Goal: Transaction & Acquisition: Purchase product/service

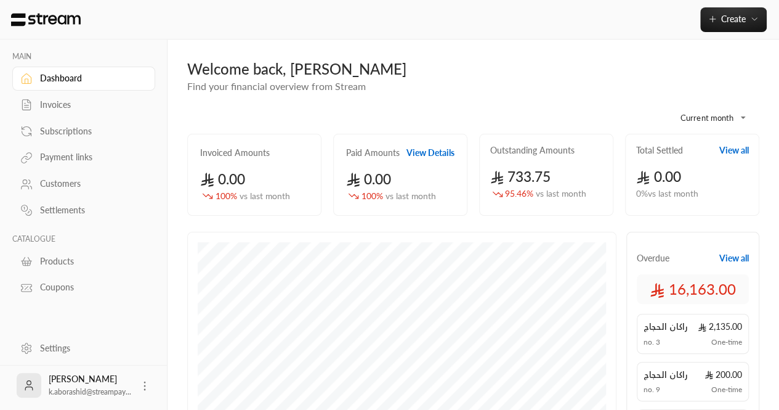
click at [55, 93] on link "Invoices" at bounding box center [83, 105] width 143 height 24
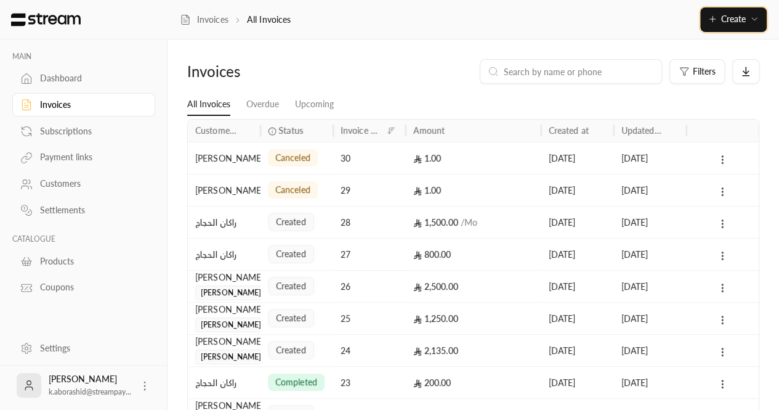
click at [710, 20] on icon "button" at bounding box center [713, 19] width 10 height 10
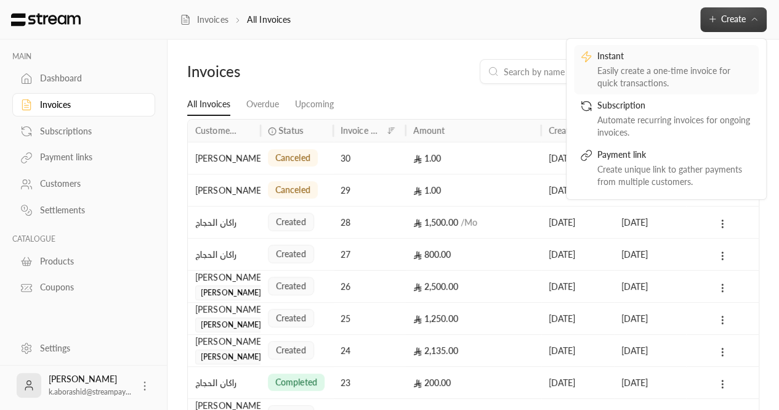
click at [622, 70] on div "Easily create a one-time invoice for quick transactions." at bounding box center [675, 77] width 155 height 25
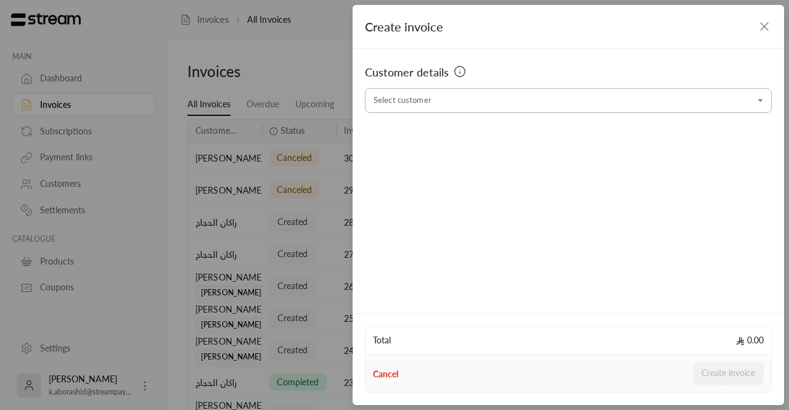
click at [437, 103] on input "Select customer" at bounding box center [568, 101] width 407 height 22
click at [360, 139] on div "Customer details Select customer Select customer" at bounding box center [567, 179] width 431 height 261
click at [517, 66] on div "Customer details" at bounding box center [568, 71] width 407 height 17
click at [504, 85] on div "Customer details" at bounding box center [568, 75] width 407 height 25
click at [499, 94] on input "Select customer" at bounding box center [568, 101] width 407 height 22
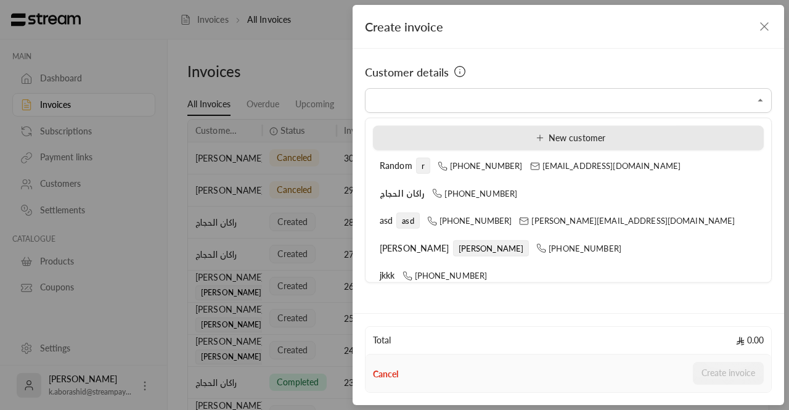
click at [676, 136] on div "New customer" at bounding box center [567, 137] width 377 height 13
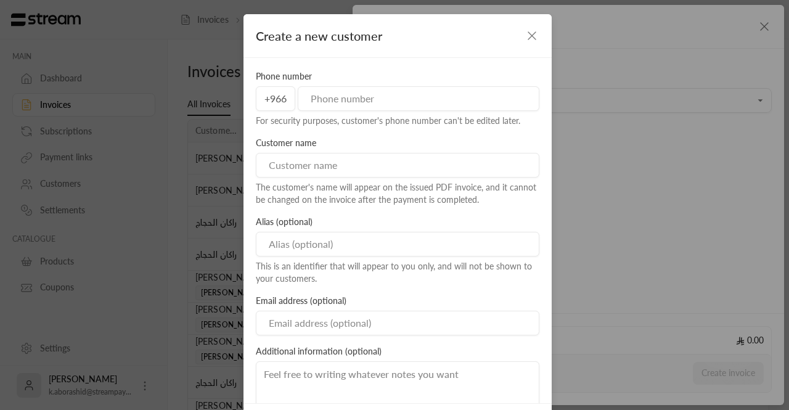
click at [365, 95] on input "tel" at bounding box center [418, 98] width 241 height 25
type input "568949944"
click at [337, 160] on input at bounding box center [397, 165] width 283 height 25
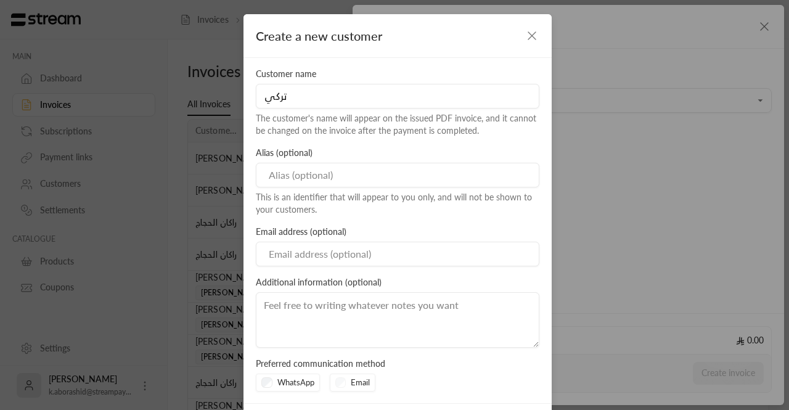
scroll to position [55, 0]
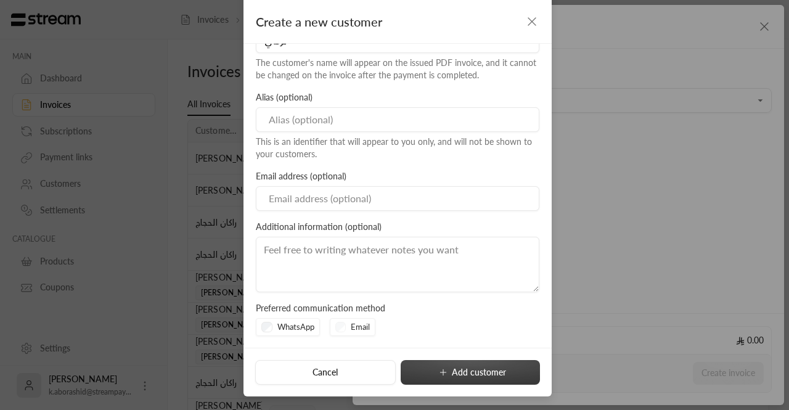
type input "تركي"
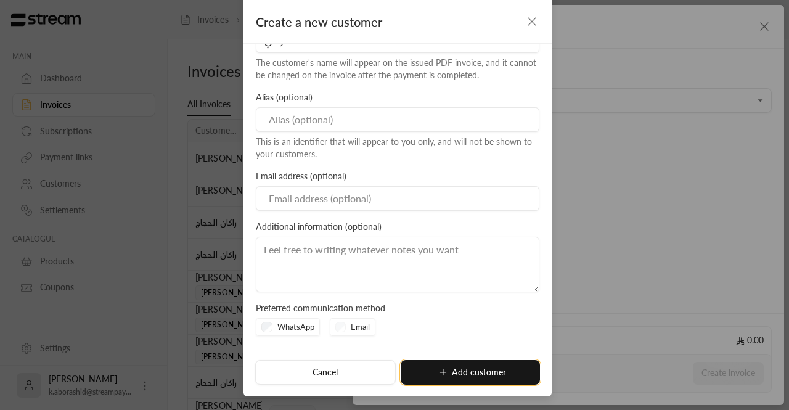
click at [442, 370] on icon "submit" at bounding box center [443, 372] width 10 height 10
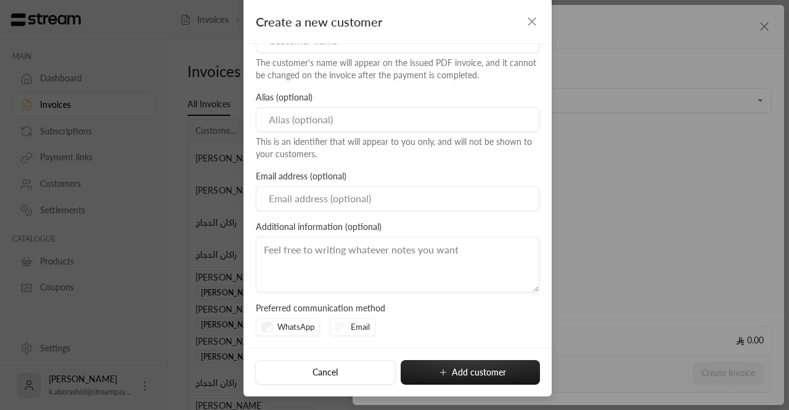
type input "**********"
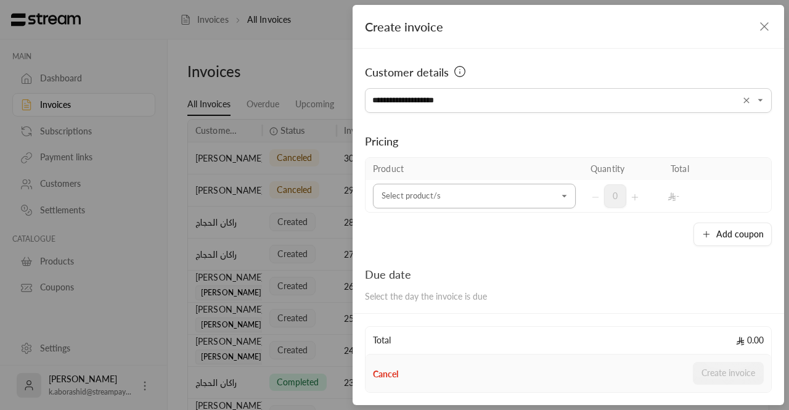
click at [475, 199] on input "Select customer" at bounding box center [474, 196] width 203 height 22
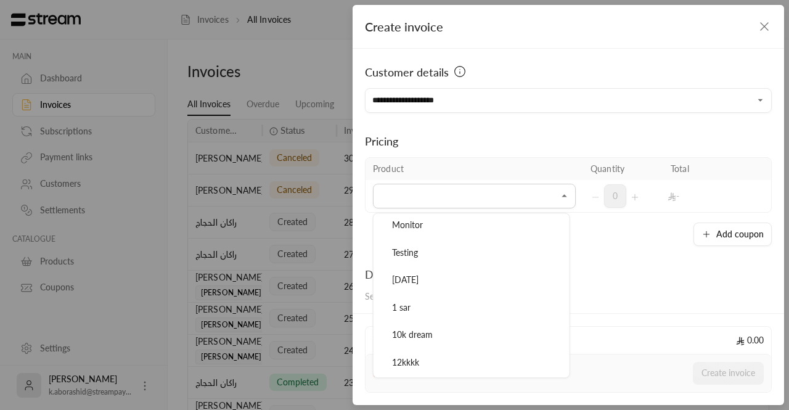
scroll to position [55, 0]
click at [442, 302] on div "1 sar" at bounding box center [471, 307] width 168 height 13
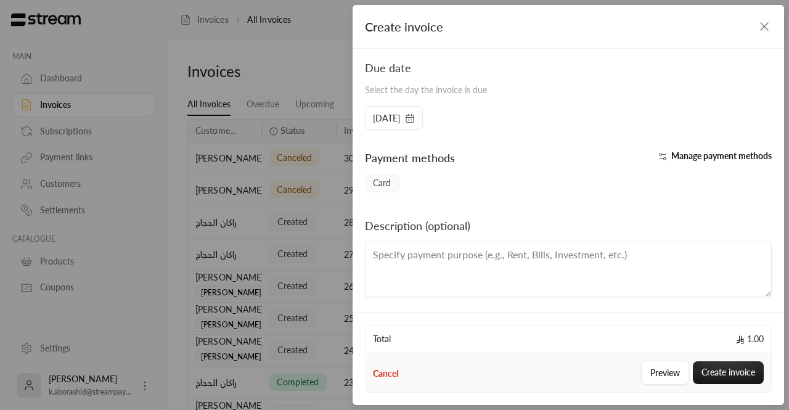
scroll to position [239, 0]
click at [712, 370] on button "Create invoice" at bounding box center [727, 372] width 71 height 23
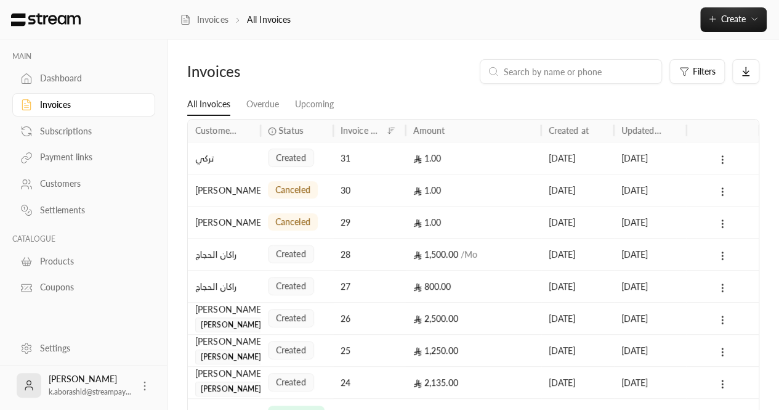
click at [62, 110] on div "Invoices" at bounding box center [90, 105] width 100 height 12
click at [103, 129] on div "Subscriptions" at bounding box center [90, 131] width 100 height 12
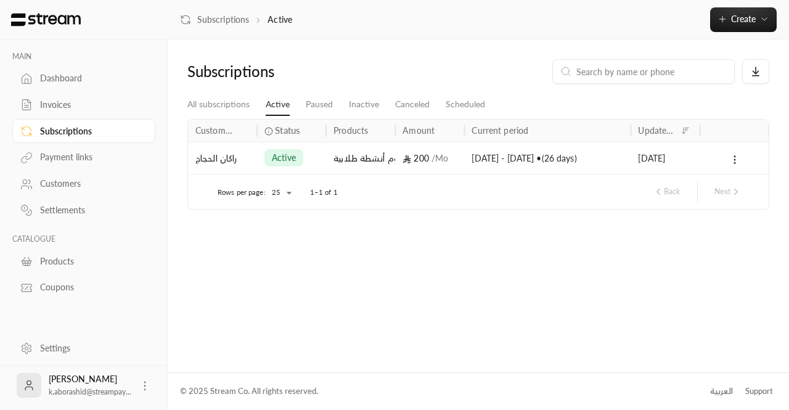
click at [70, 158] on div "Payment links" at bounding box center [90, 157] width 100 height 12
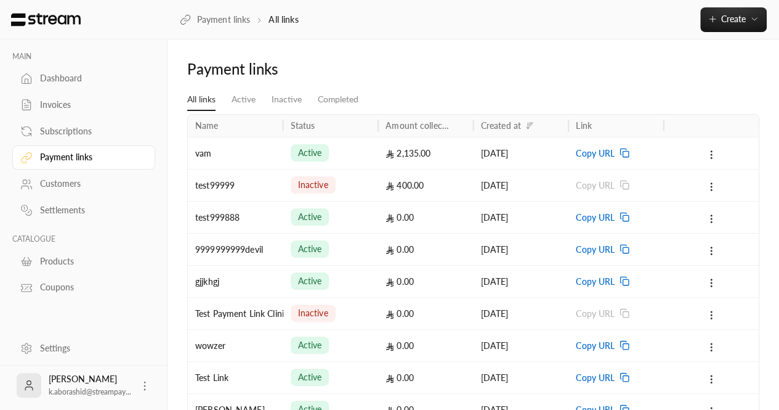
click at [57, 131] on div "Subscriptions" at bounding box center [90, 131] width 100 height 12
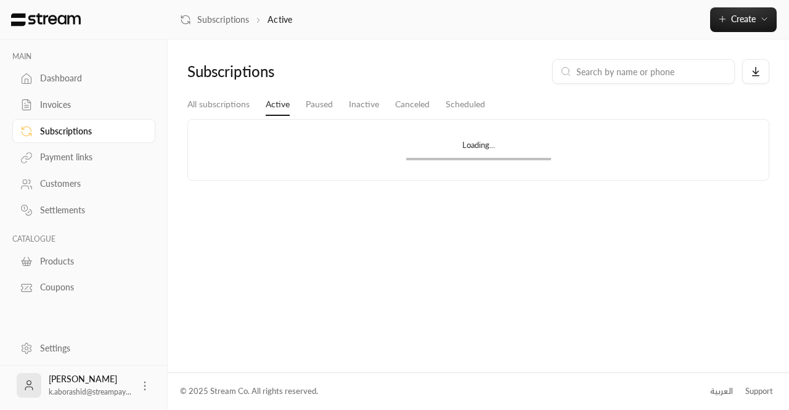
click at [57, 108] on div "Invoices" at bounding box center [90, 105] width 100 height 12
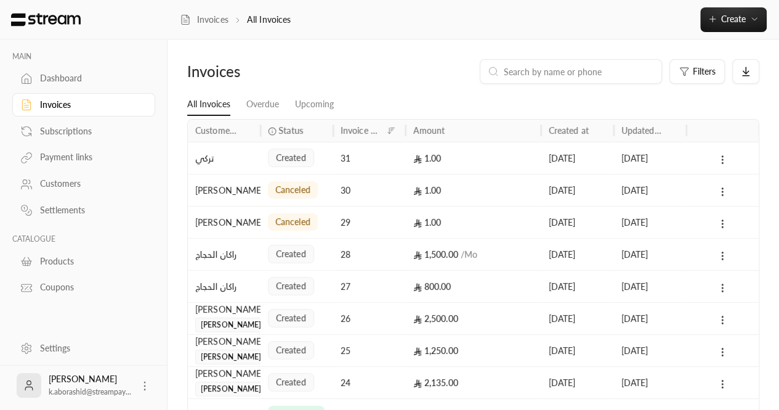
click at [79, 131] on div "Subscriptions" at bounding box center [90, 131] width 100 height 12
